Goal: Information Seeking & Learning: Check status

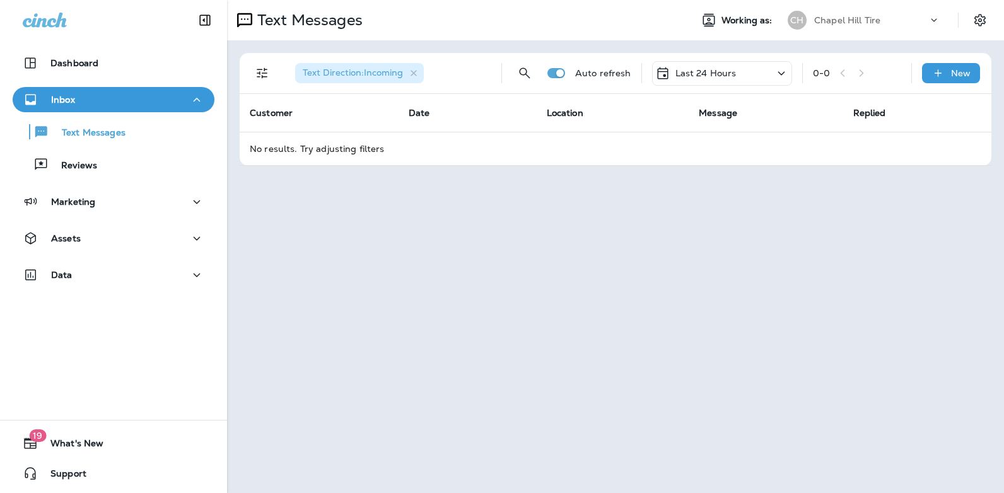
click at [775, 74] on icon at bounding box center [781, 74] width 15 height 16
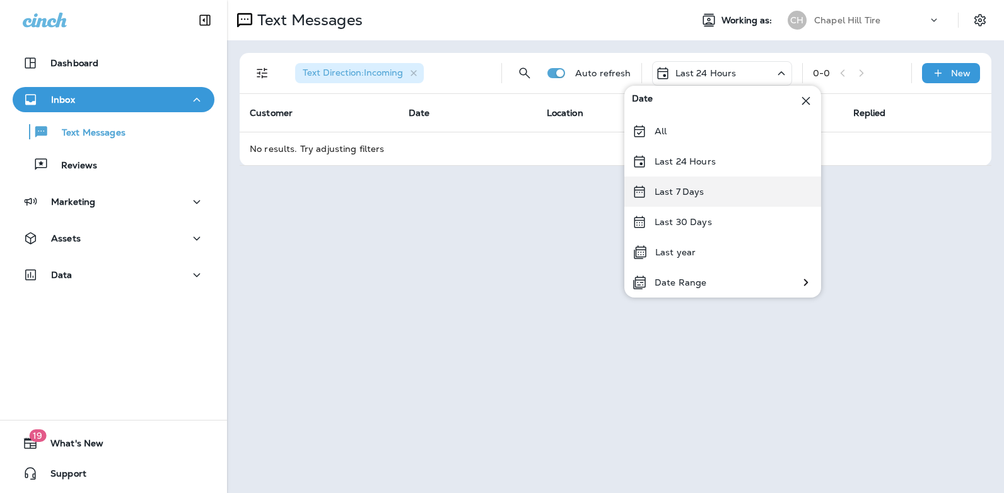
click at [730, 191] on div "Last 7 Days" at bounding box center [722, 192] width 197 height 30
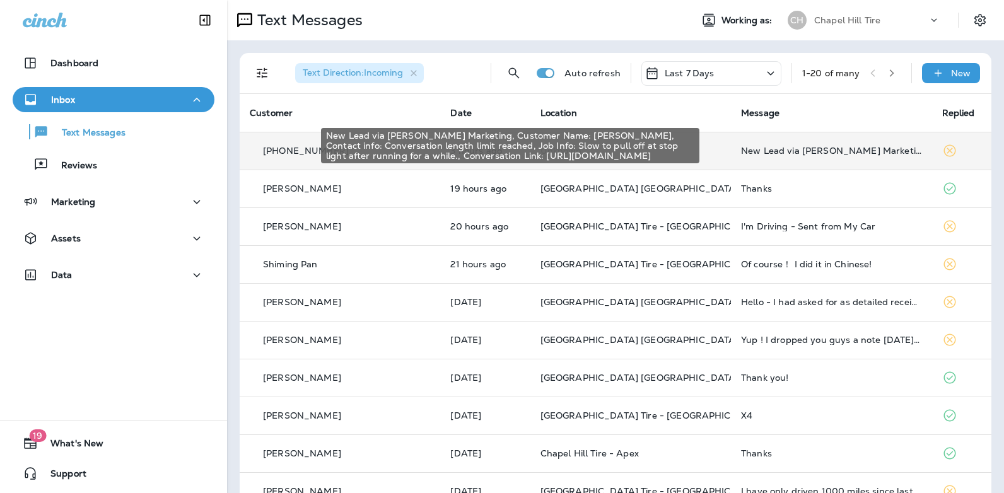
click at [815, 151] on div "New Lead via [PERSON_NAME] Marketing, Customer Name: [PERSON_NAME], Contact inf…" at bounding box center [831, 151] width 180 height 10
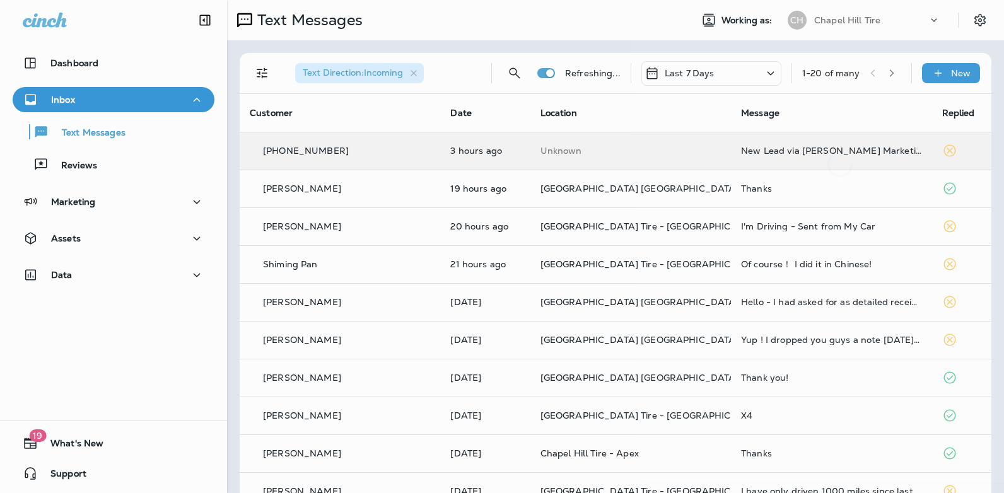
click at [815, 151] on div at bounding box center [840, 93] width 416 height 167
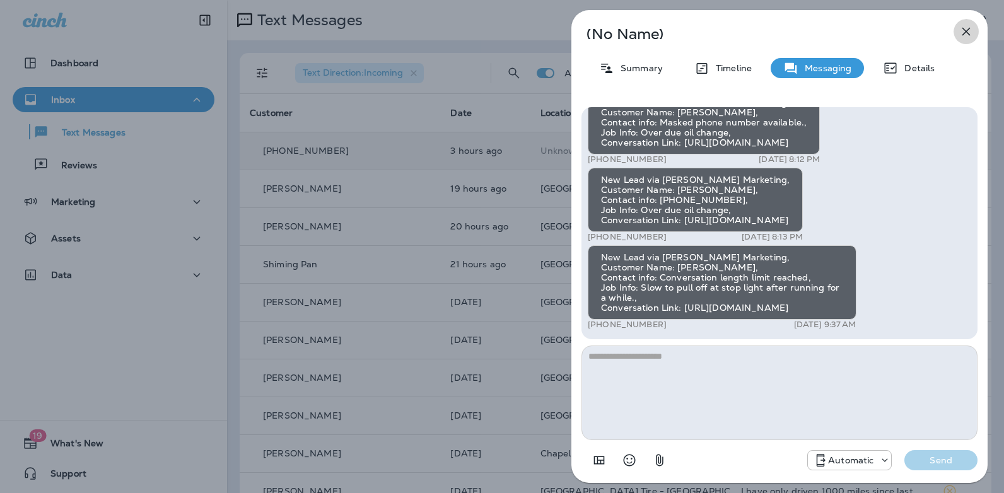
click at [964, 35] on icon "button" at bounding box center [967, 32] width 8 height 8
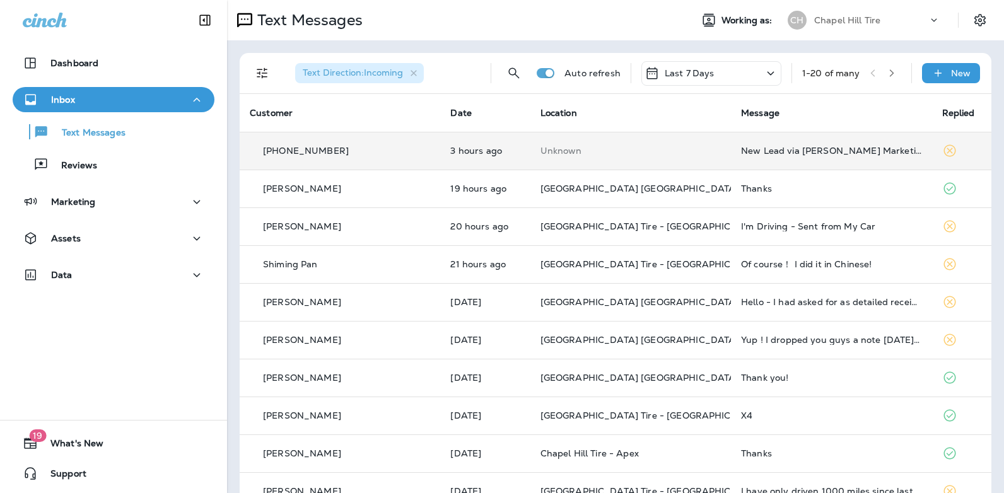
click at [763, 74] on icon at bounding box center [770, 74] width 15 height 16
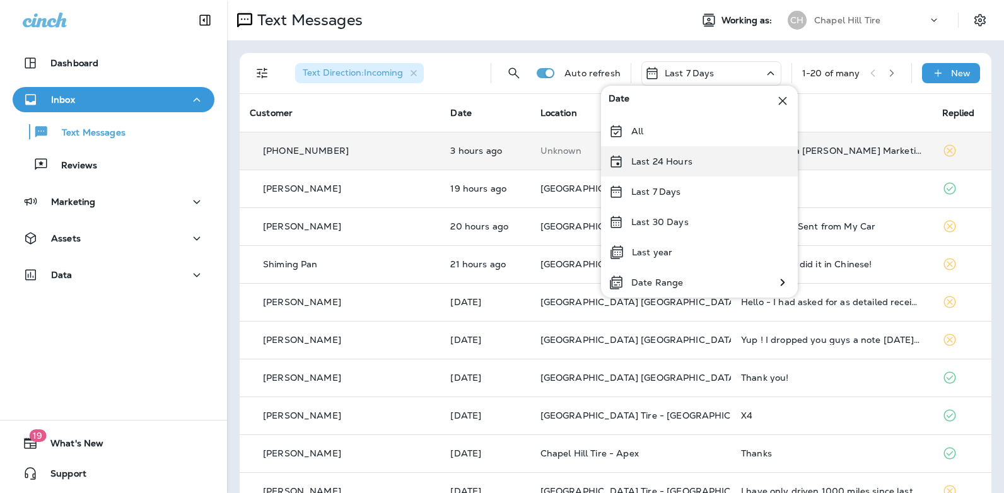
click at [693, 158] on div "Last 24 Hours" at bounding box center [699, 161] width 197 height 30
